Goal: Task Accomplishment & Management: Complete application form

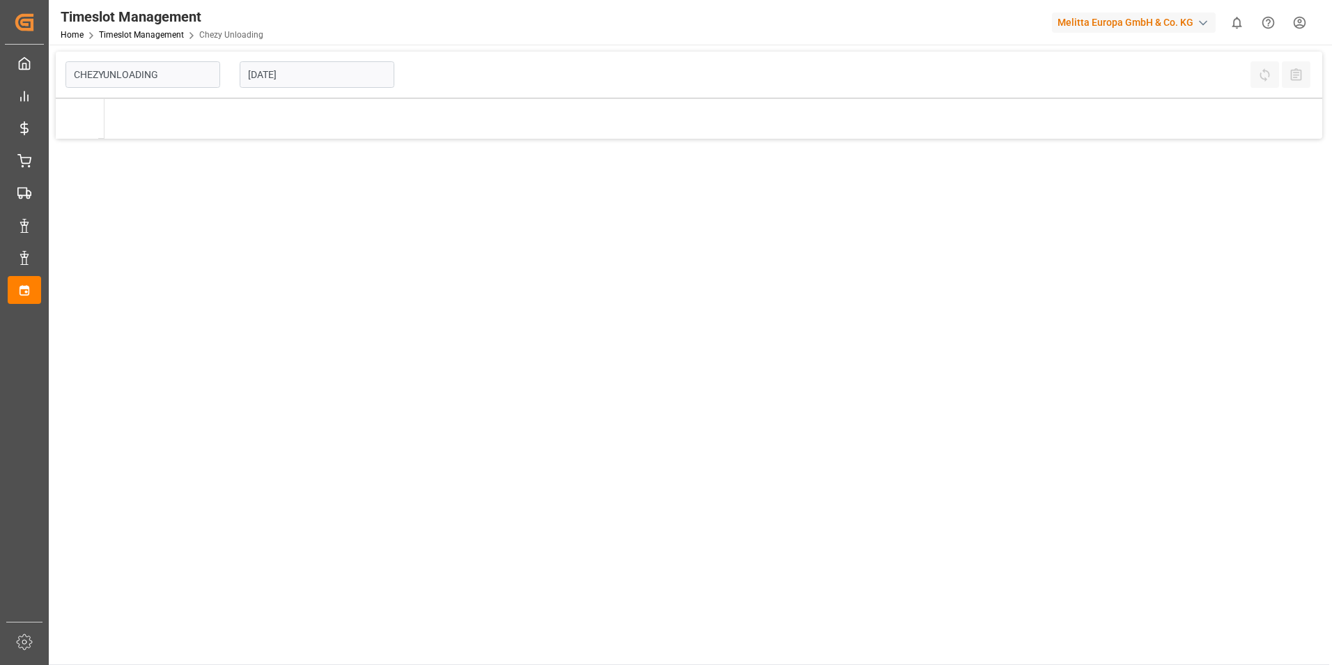
type input "Chezy Unloading"
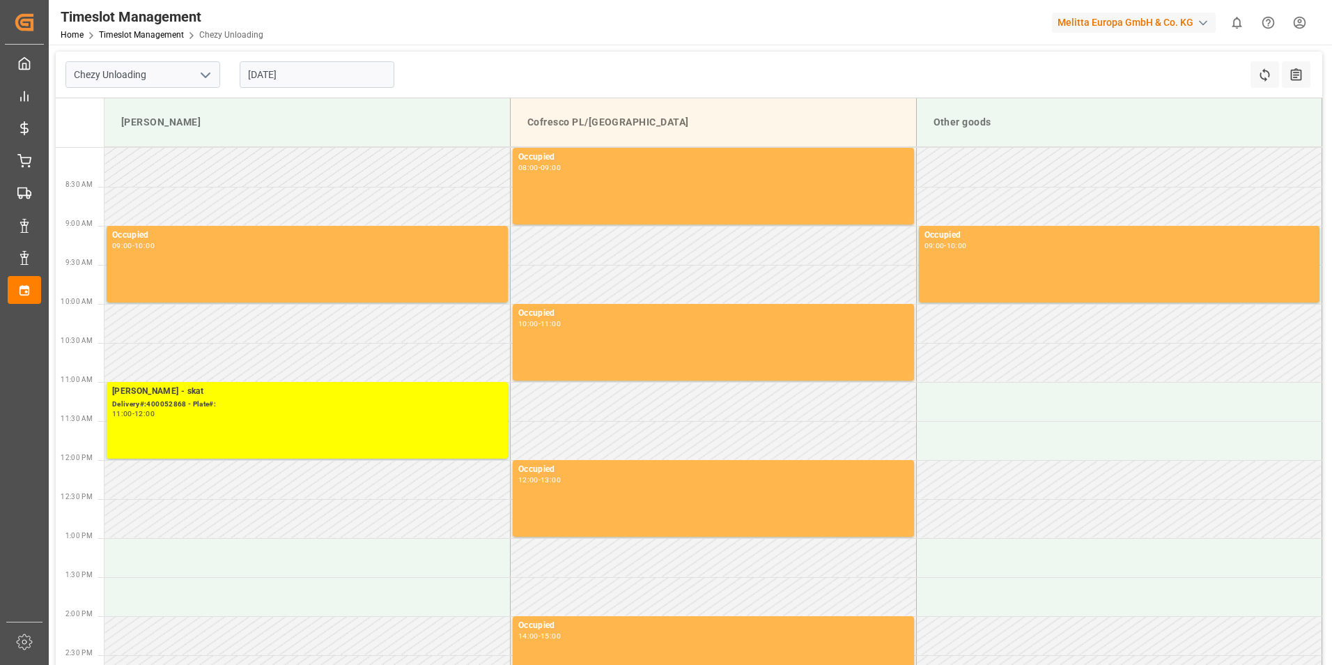
click at [291, 65] on input "[DATE]" at bounding box center [317, 74] width 155 height 26
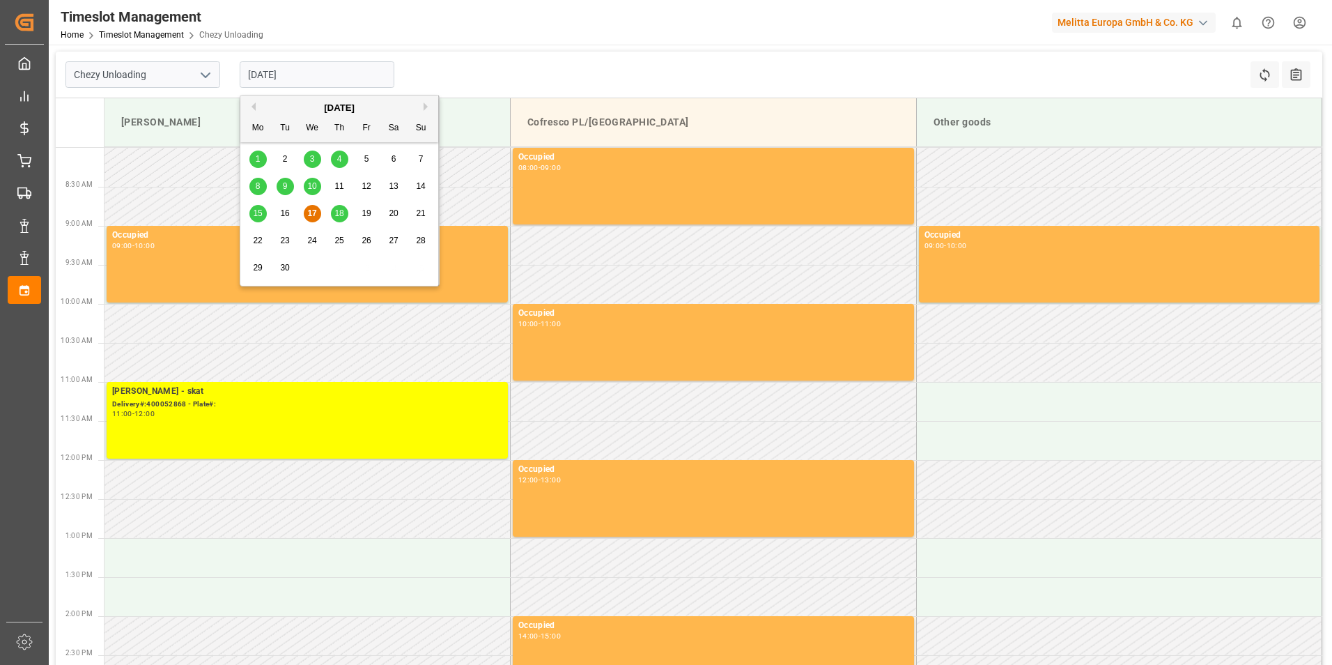
click at [361, 215] on div "19" at bounding box center [366, 214] width 17 height 17
type input "[DATE]"
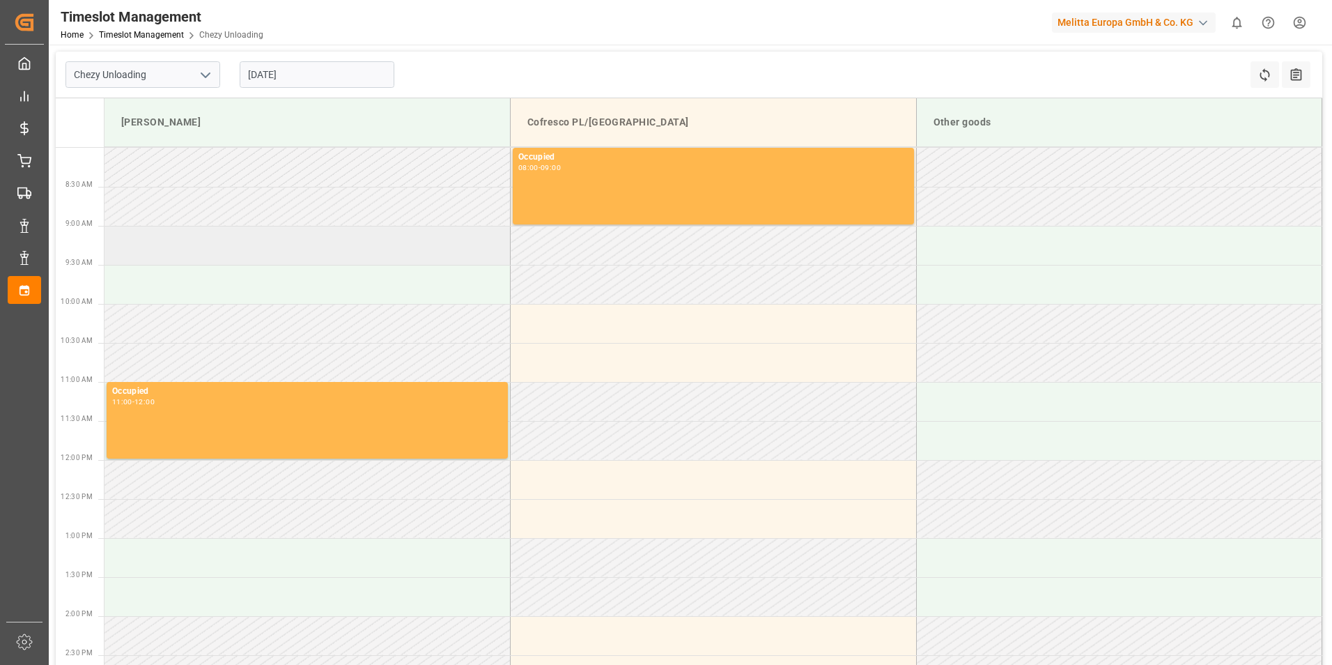
click at [206, 262] on td at bounding box center [308, 245] width 406 height 39
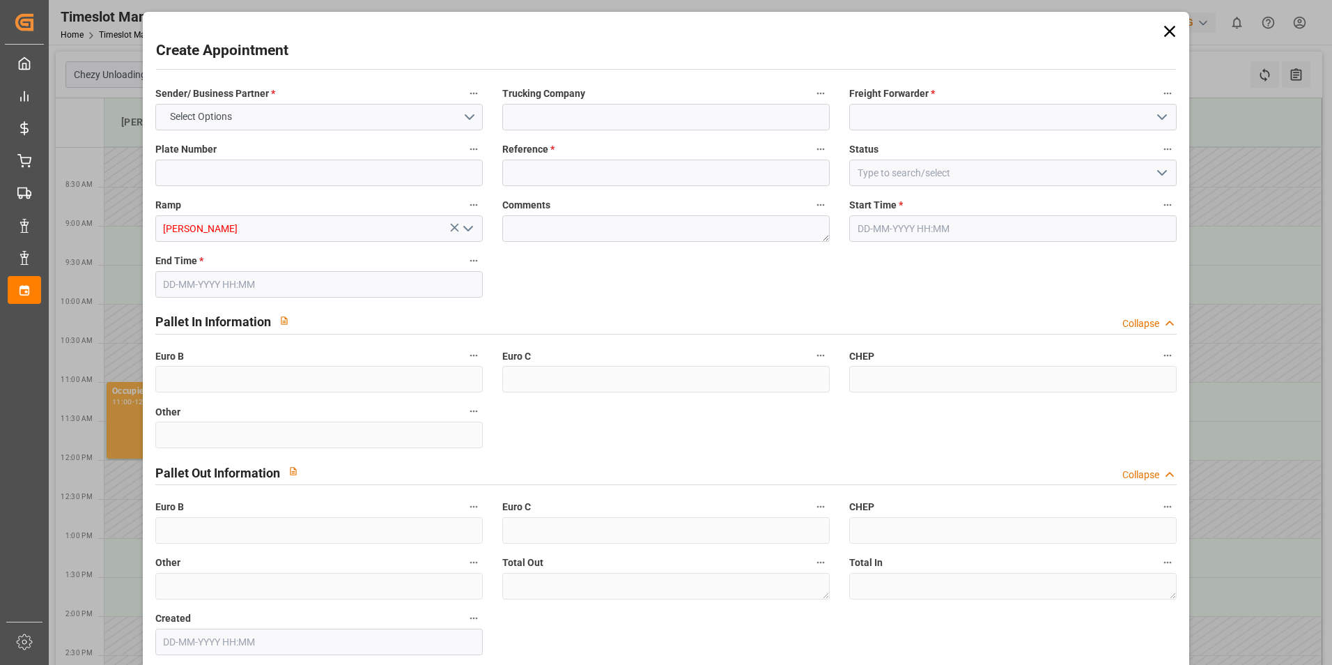
type input "0"
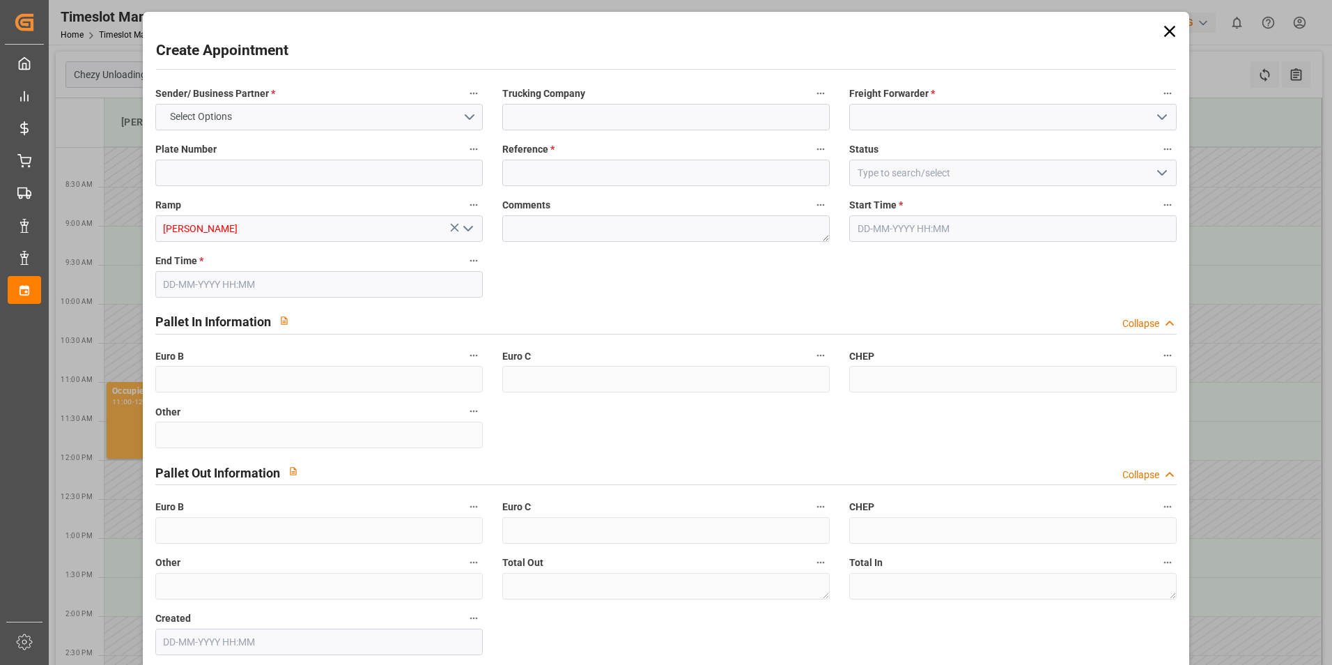
type input "0"
type input "[DATE] 09:00"
type input "[DATE] 10:00"
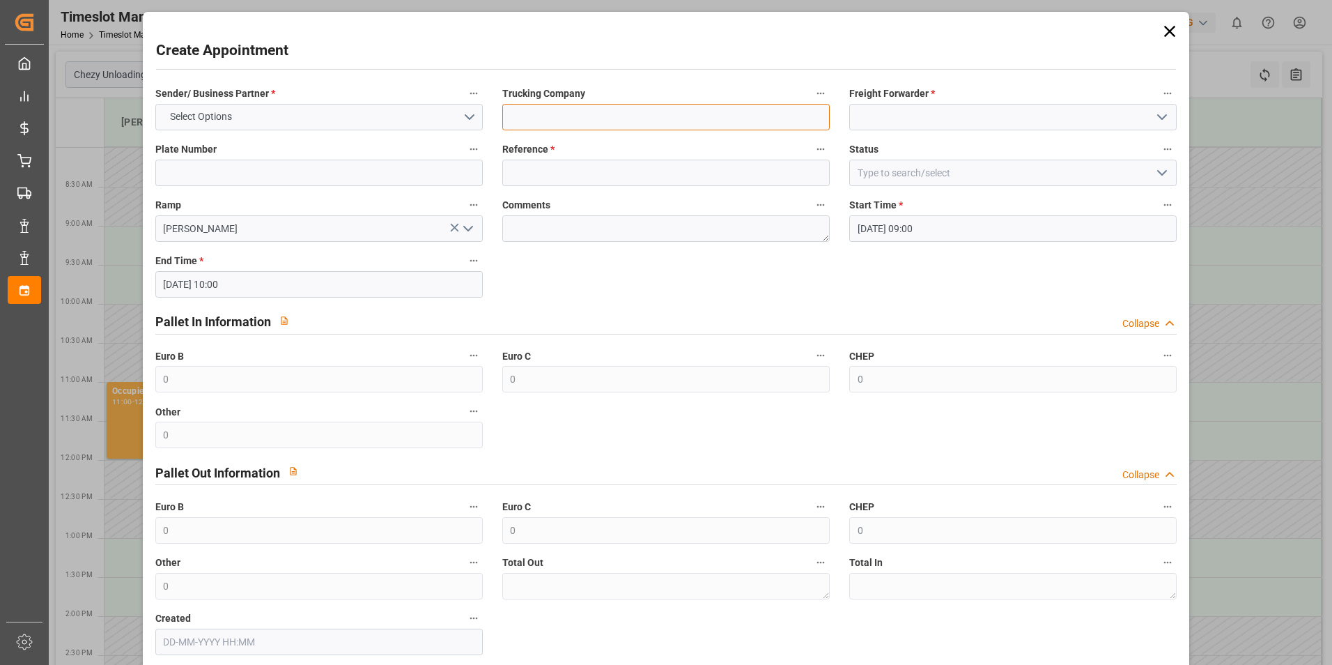
click at [638, 112] on input at bounding box center [666, 117] width 328 height 26
type input "skat"
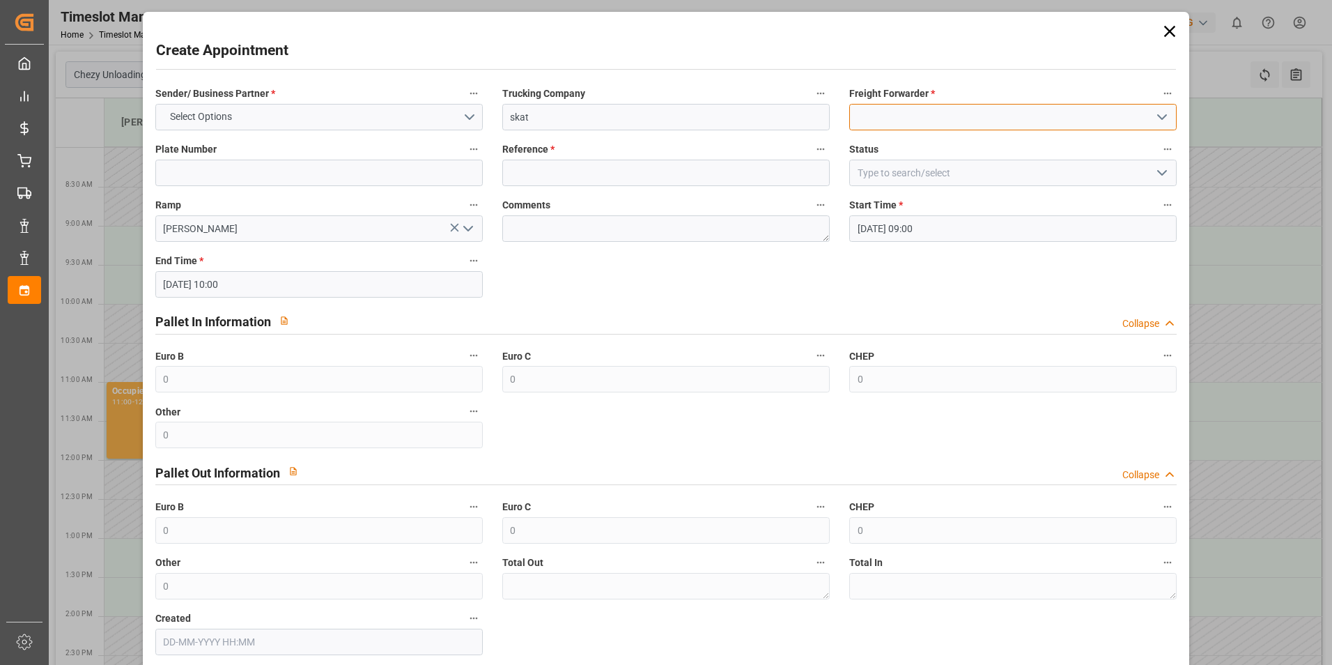
click at [968, 128] on input at bounding box center [1014, 117] width 328 height 26
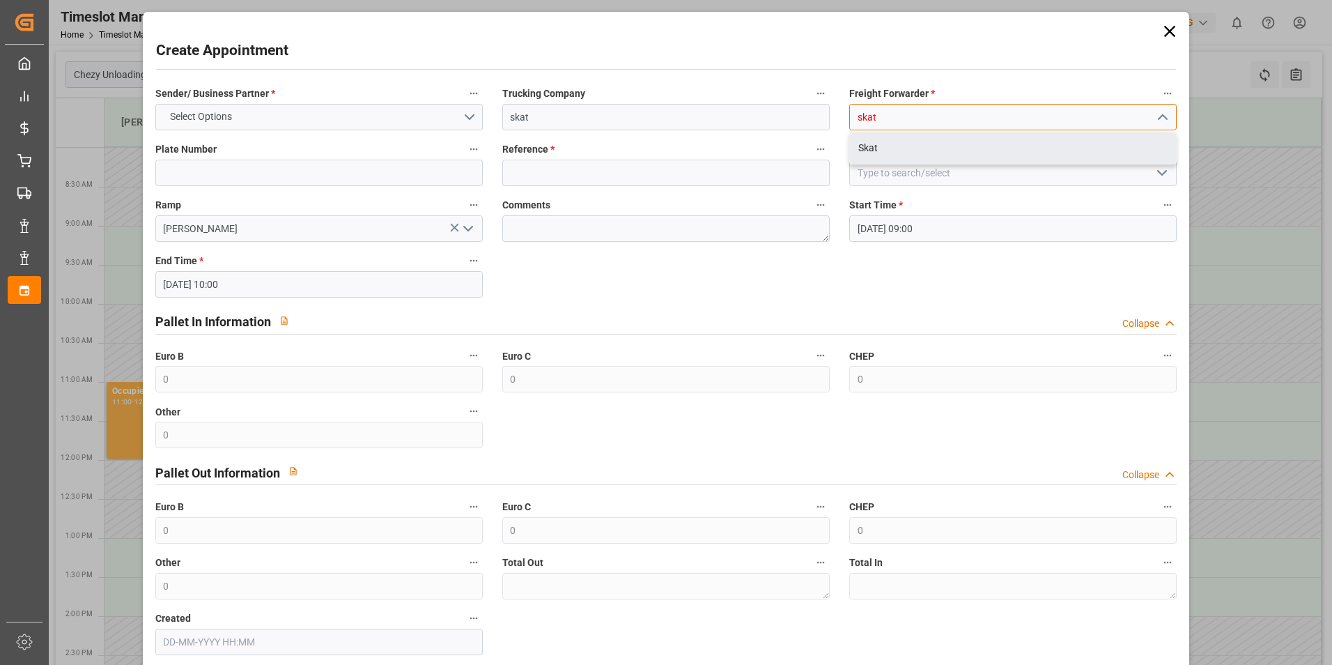
click at [967, 146] on div "Skat" at bounding box center [1013, 147] width 326 height 31
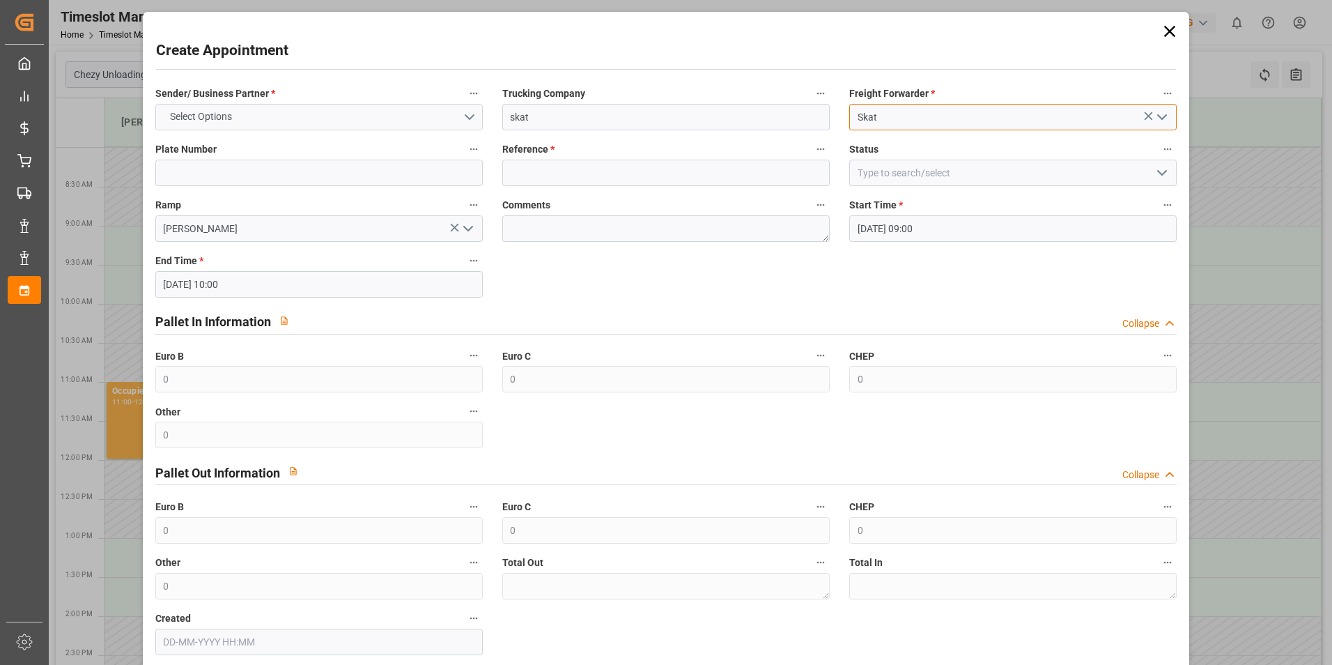
type input "Skat"
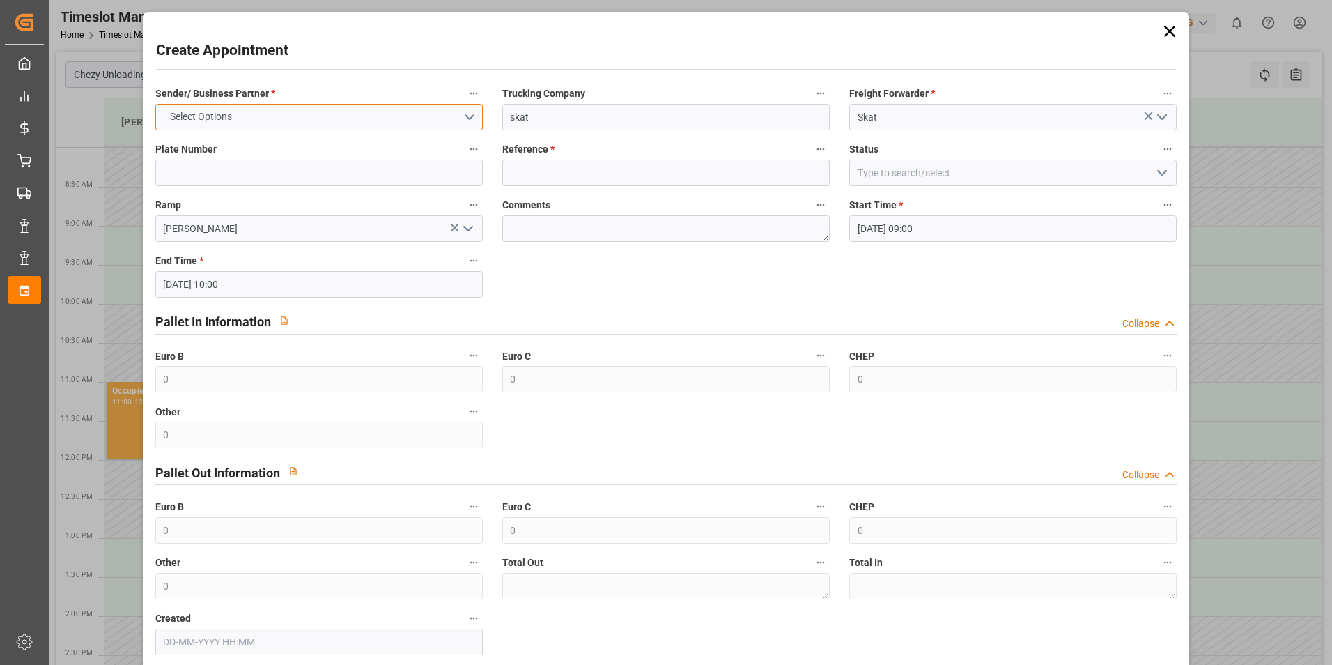
click at [404, 113] on button "Select Options" at bounding box center [319, 117] width 328 height 26
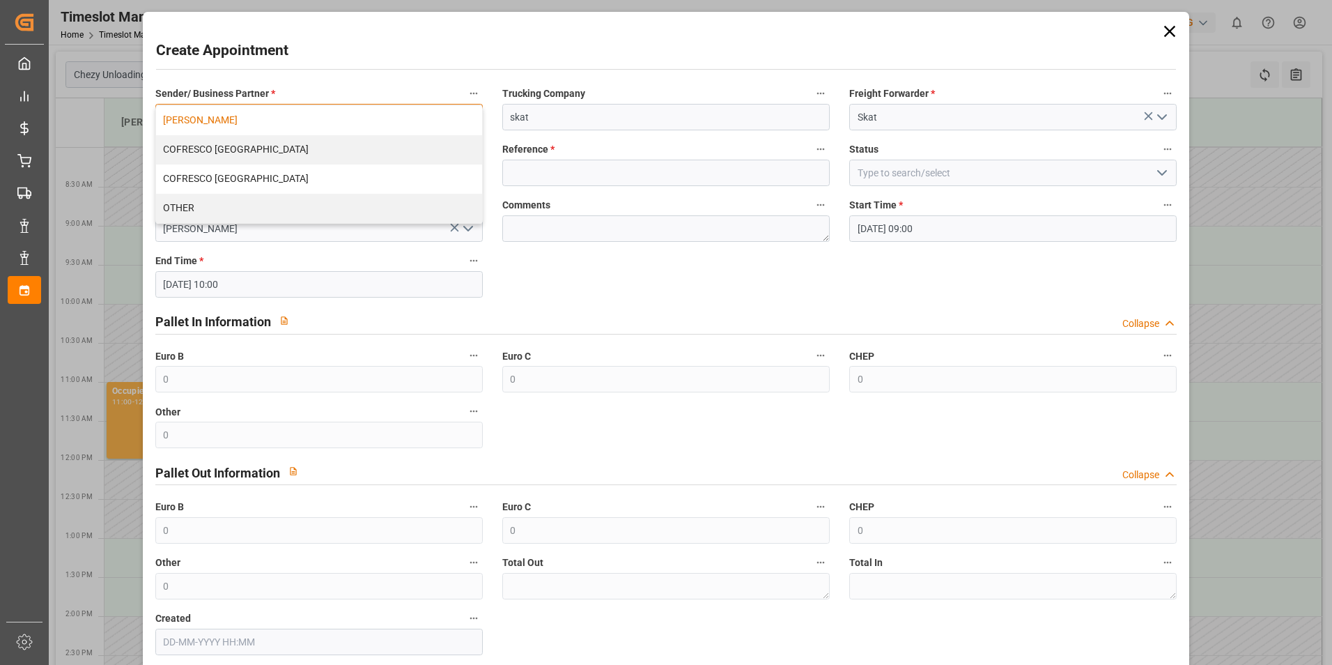
click at [244, 113] on div "[PERSON_NAME]" at bounding box center [319, 120] width 326 height 29
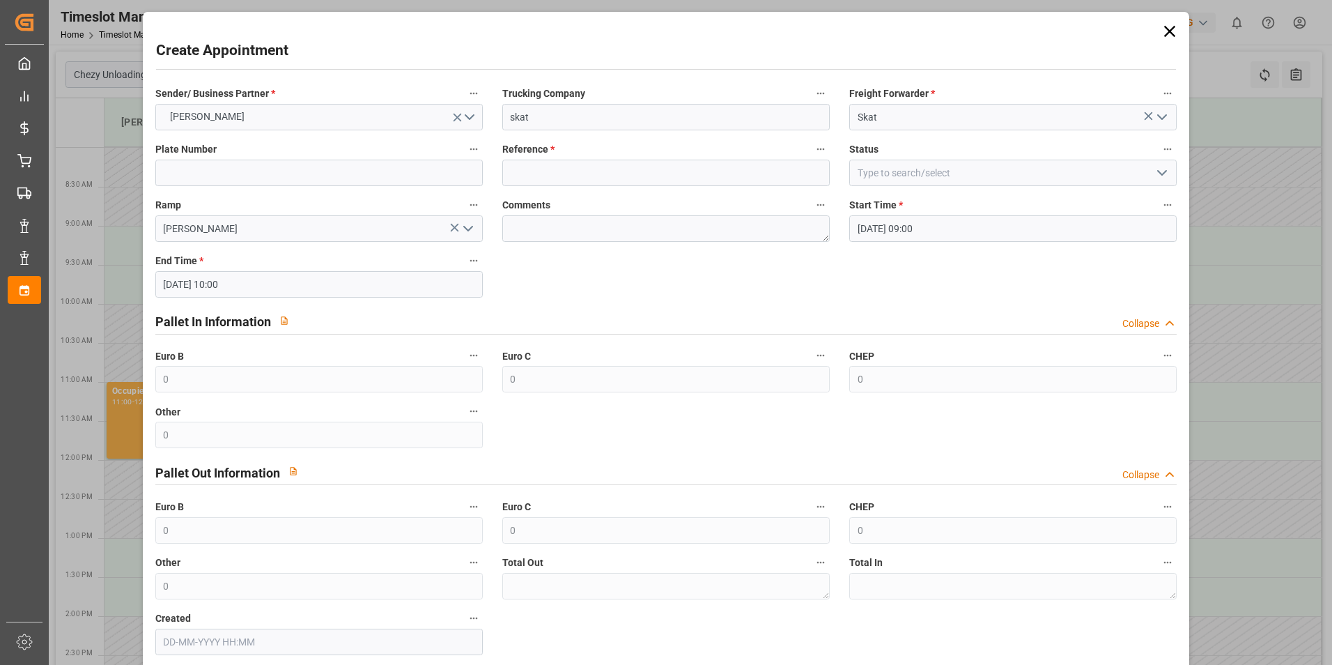
drag, startPoint x: 643, startPoint y: 187, endPoint x: 769, endPoint y: 181, distance: 126.3
click at [643, 187] on div "Reference *" at bounding box center [666, 163] width 347 height 56
click at [548, 185] on input at bounding box center [666, 173] width 328 height 26
paste input "400053026"
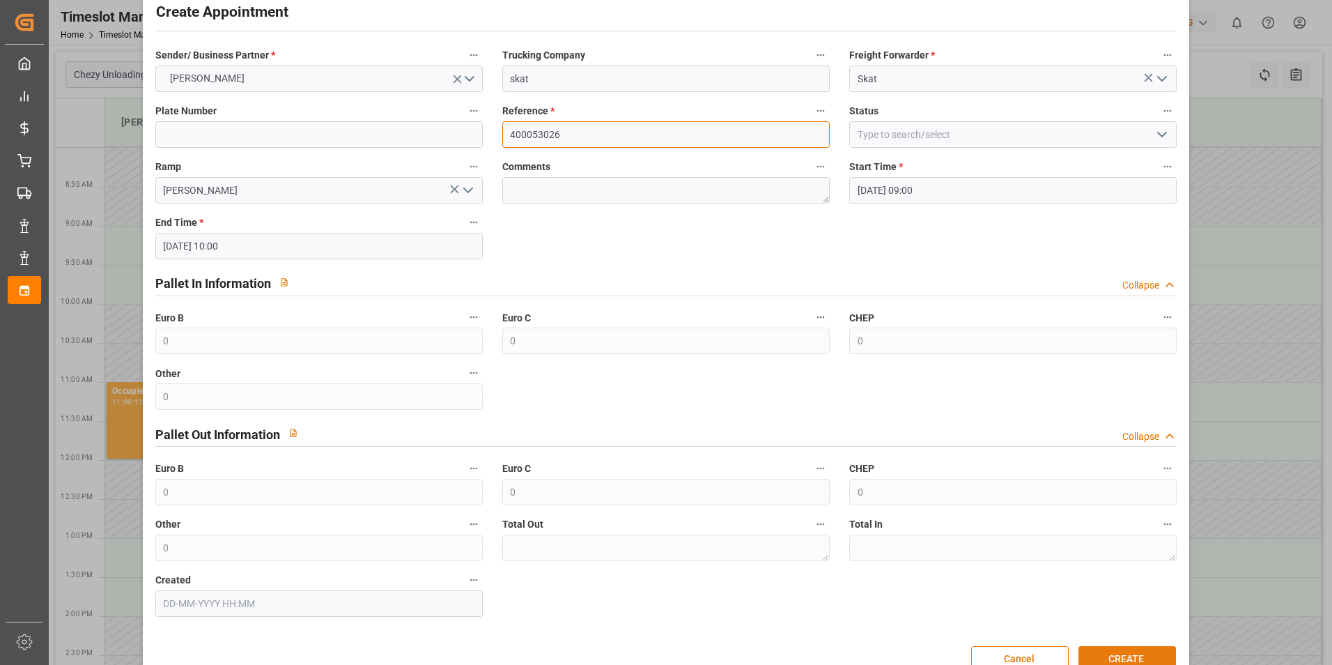
scroll to position [71, 0]
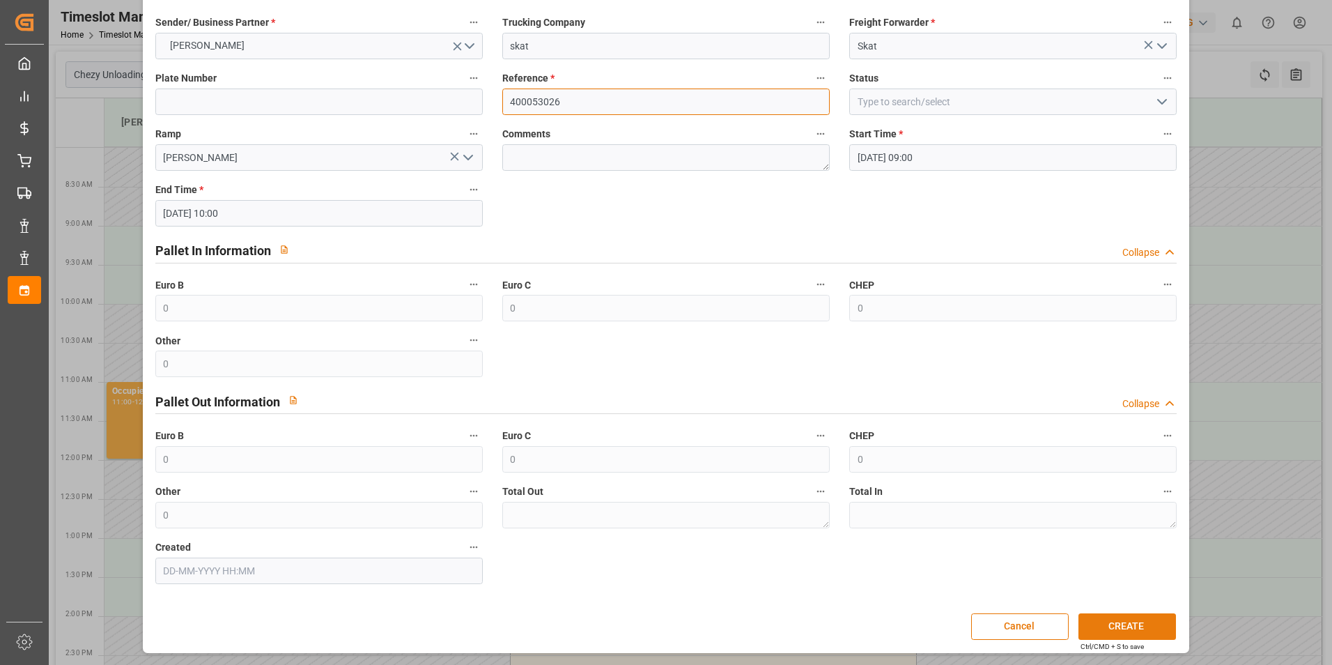
type input "400053026"
click at [1102, 627] on button "CREATE" at bounding box center [1128, 626] width 98 height 26
